Goal: Information Seeking & Learning: Check status

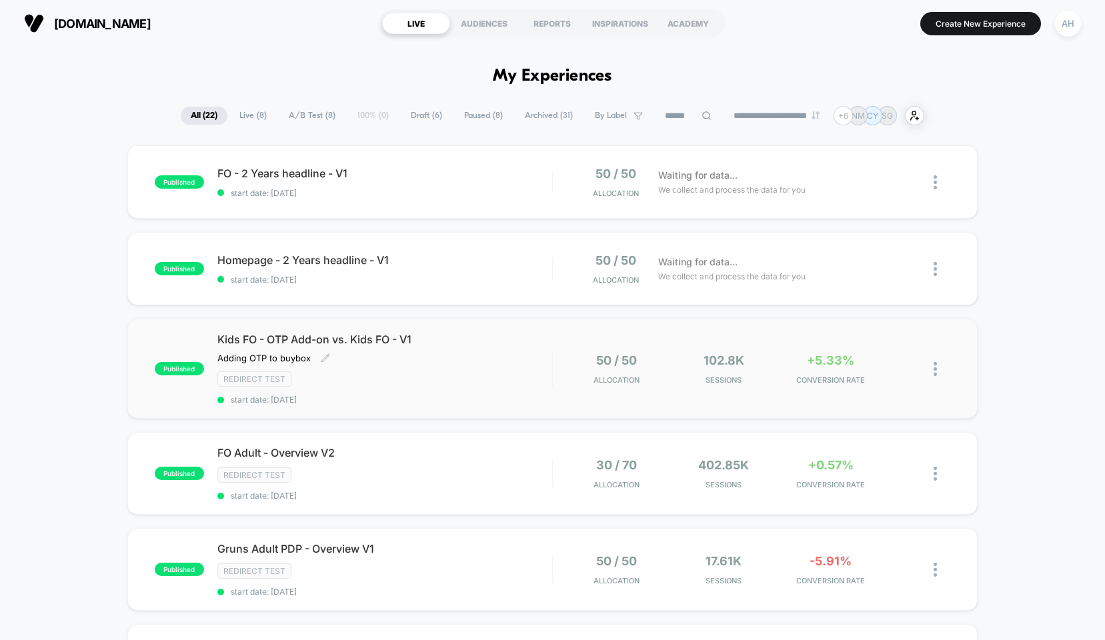
click at [483, 359] on div "Kids FO - OTP Add-on vs. Kids FO - V1 Adding OTP to buybox Click to edit experi…" at bounding box center [384, 369] width 335 height 72
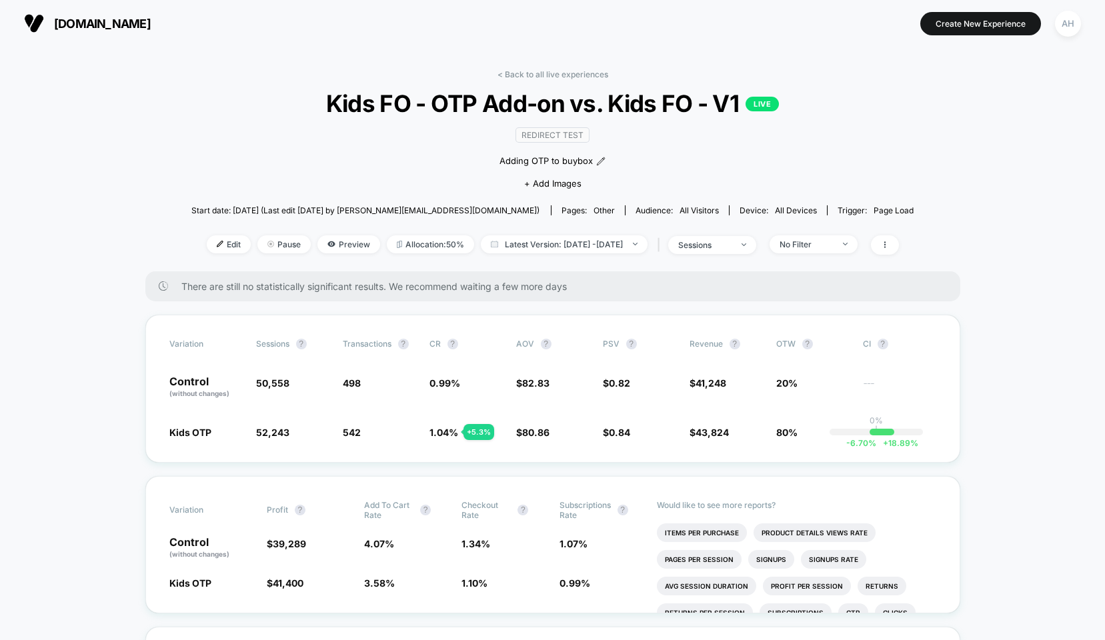
drag, startPoint x: 537, startPoint y: 49, endPoint x: 533, endPoint y: 60, distance: 11.2
click at [533, 71] on link "< Back to all live experiences" at bounding box center [552, 74] width 111 height 10
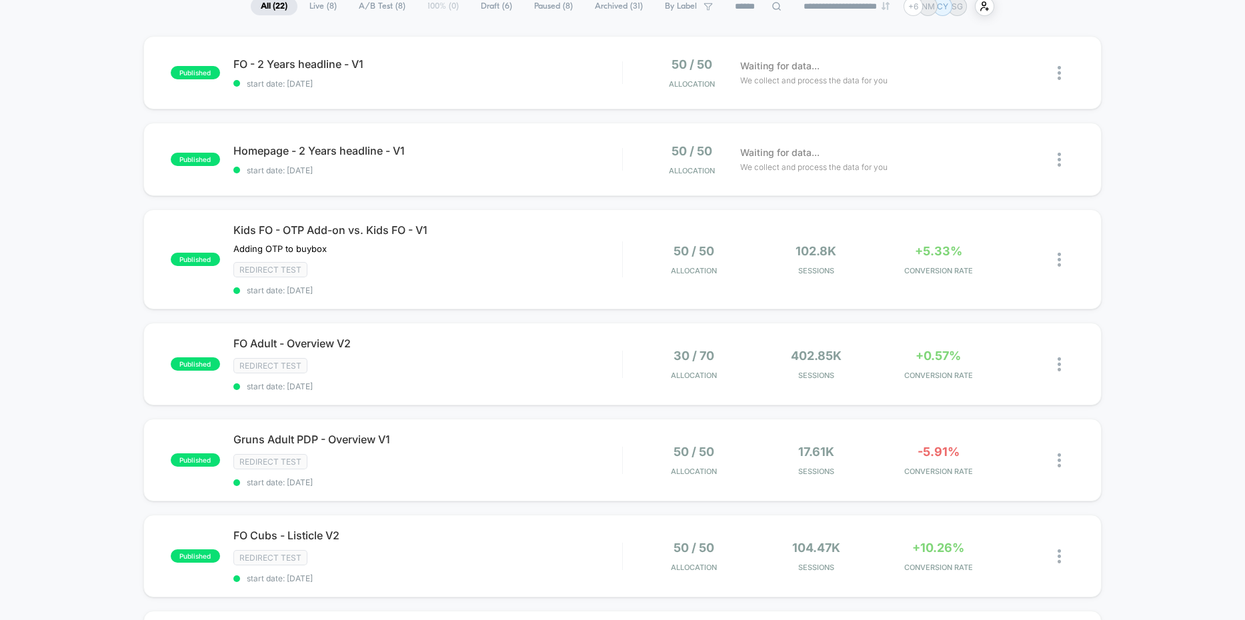
scroll to position [127, 0]
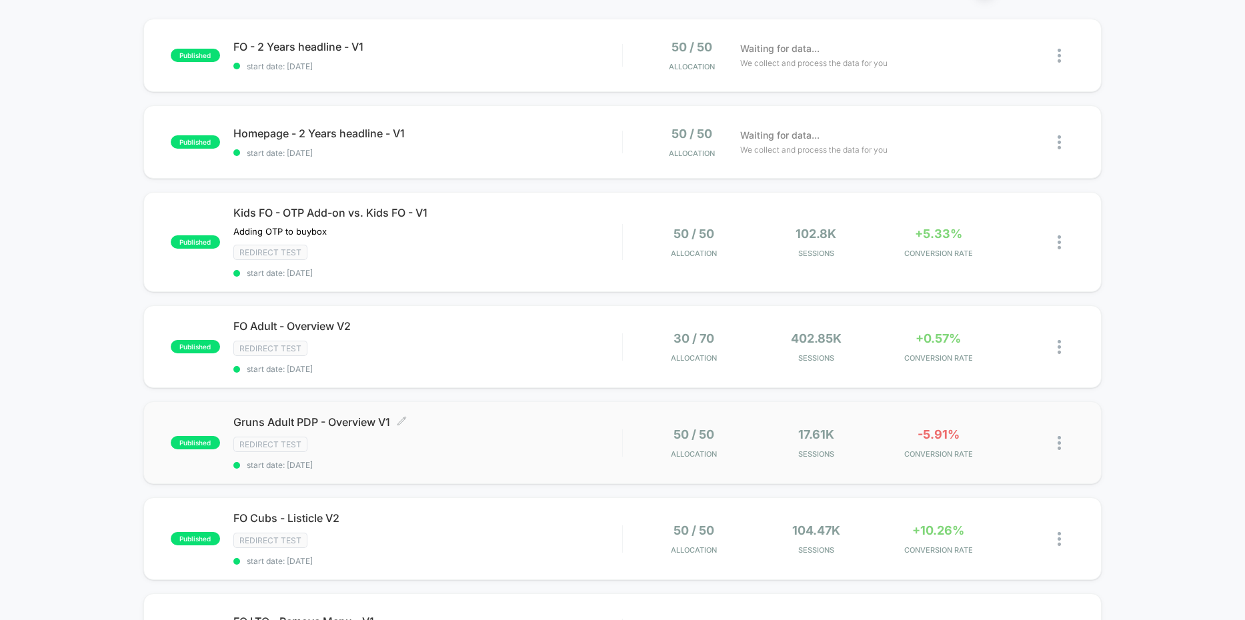
click at [514, 437] on div "Redirect Test" at bounding box center [427, 444] width 389 height 15
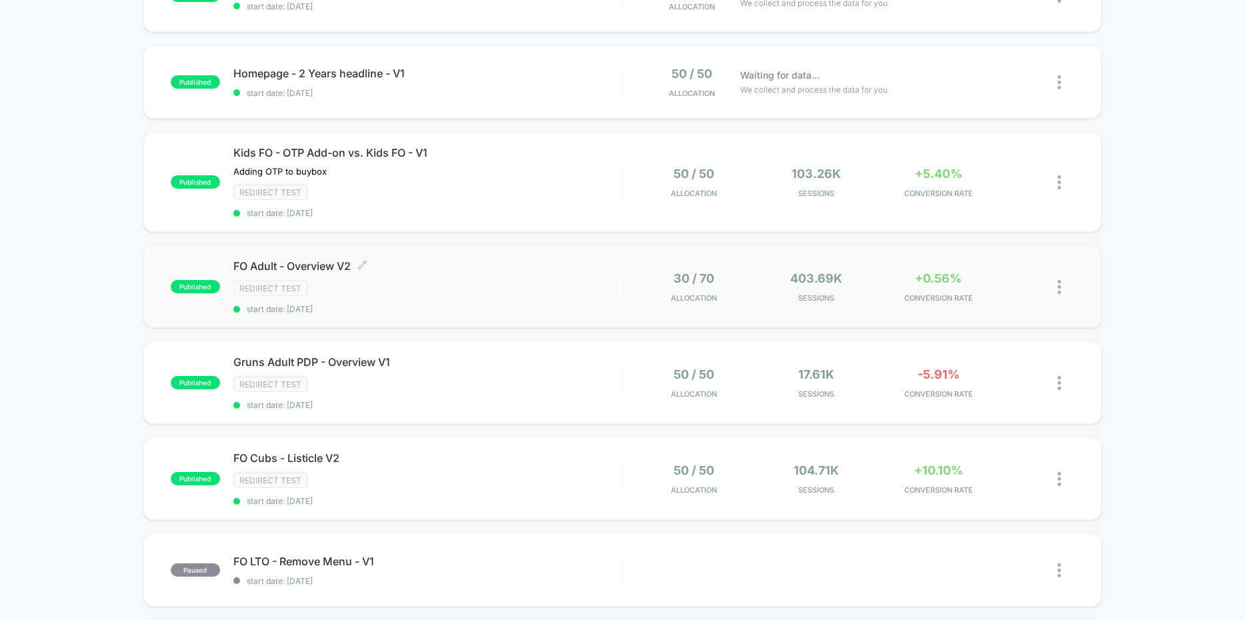
scroll to position [255, 0]
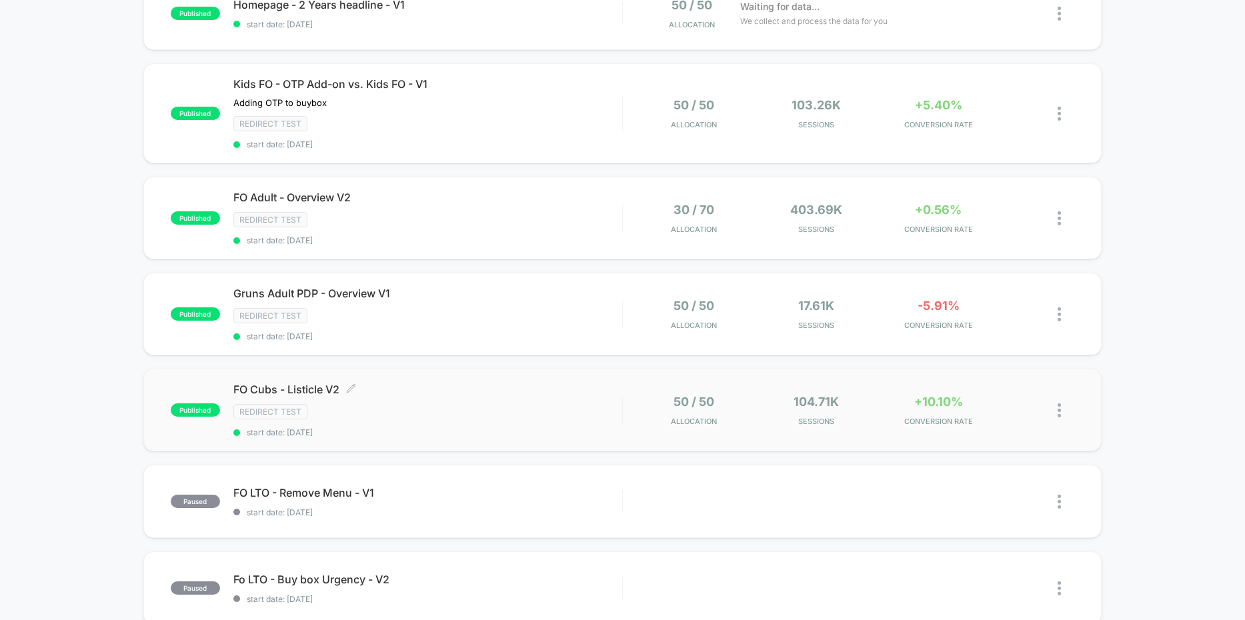
click at [563, 398] on div "FO Cubs - Listicle V2 Click to edit experience details Click to edit experience…" at bounding box center [427, 410] width 389 height 55
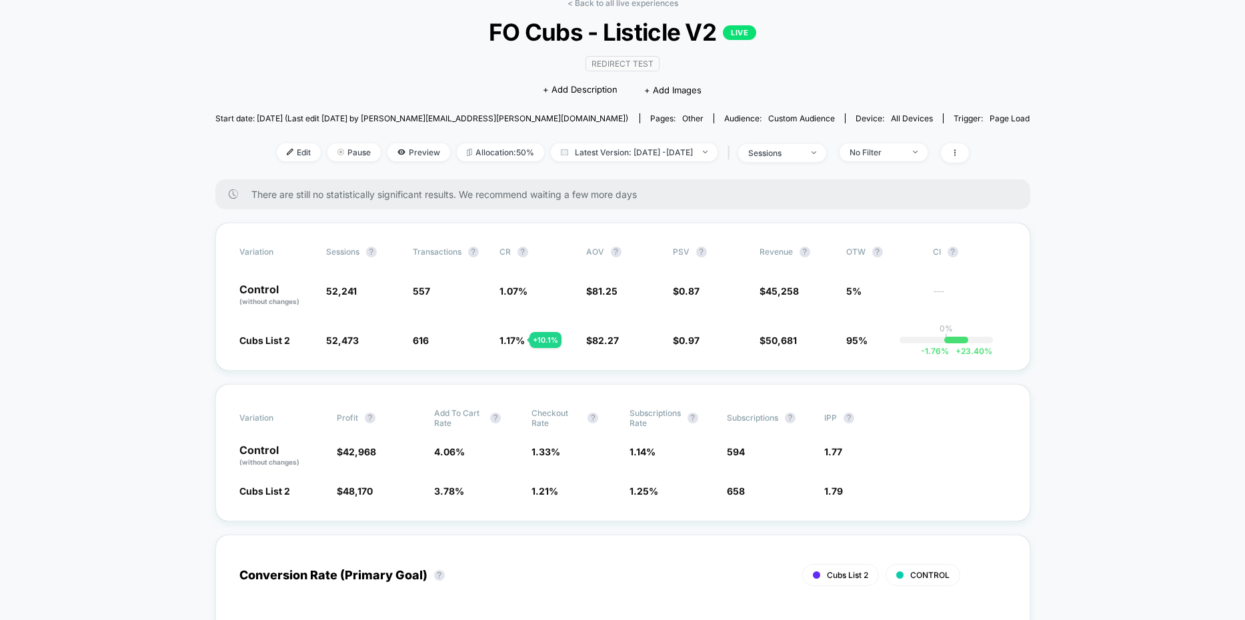
scroll to position [63, 0]
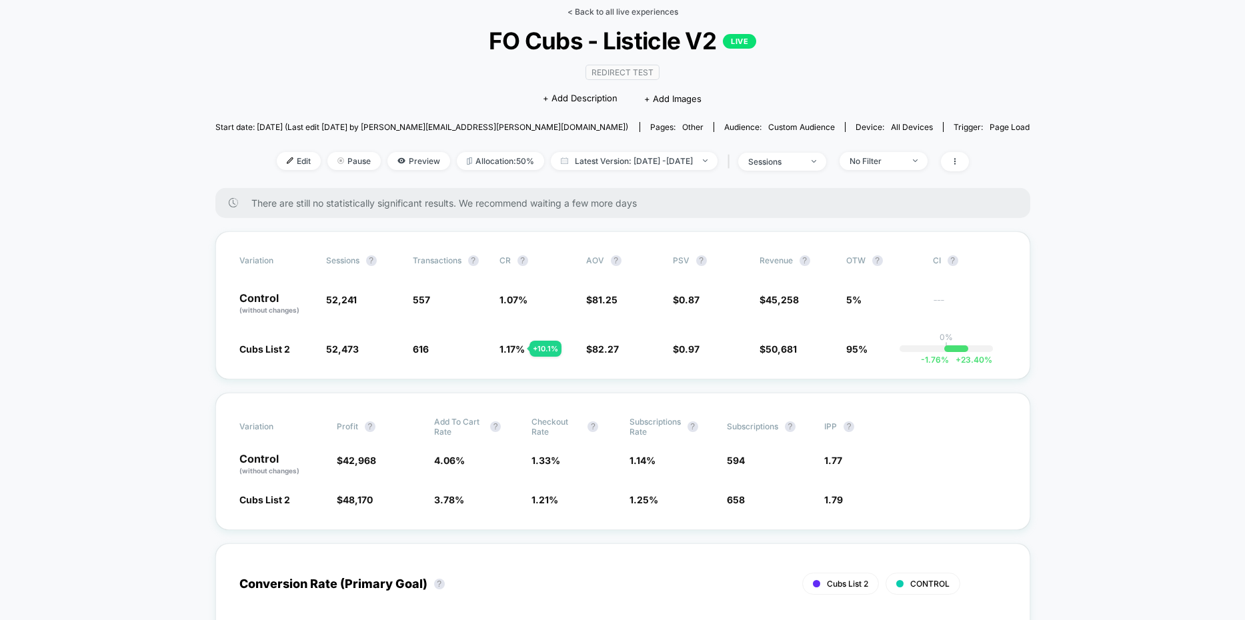
click at [597, 13] on link "< Back to all live experiences" at bounding box center [622, 12] width 111 height 10
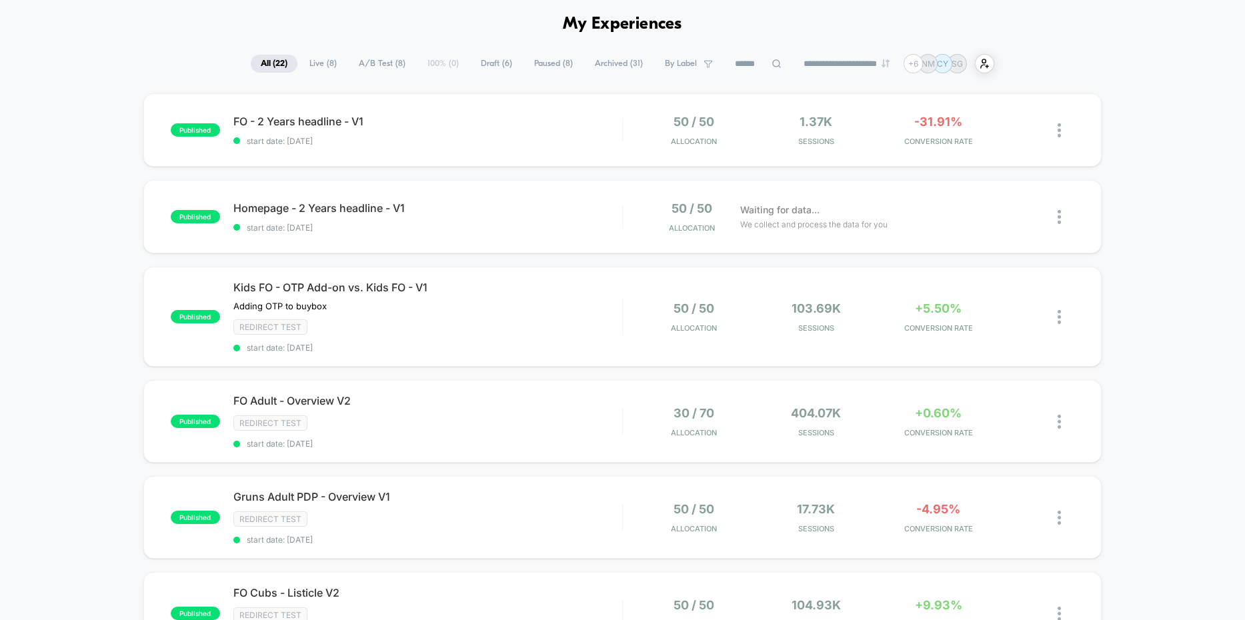
scroll to position [61, 0]
